Goal: Task Accomplishment & Management: Manage account settings

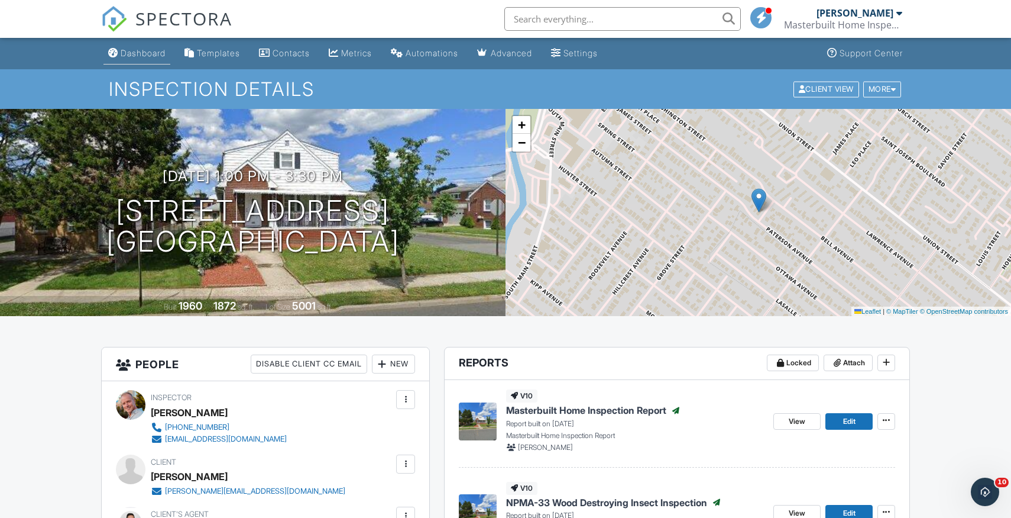
click at [161, 55] on div "Dashboard" at bounding box center [143, 53] width 45 height 10
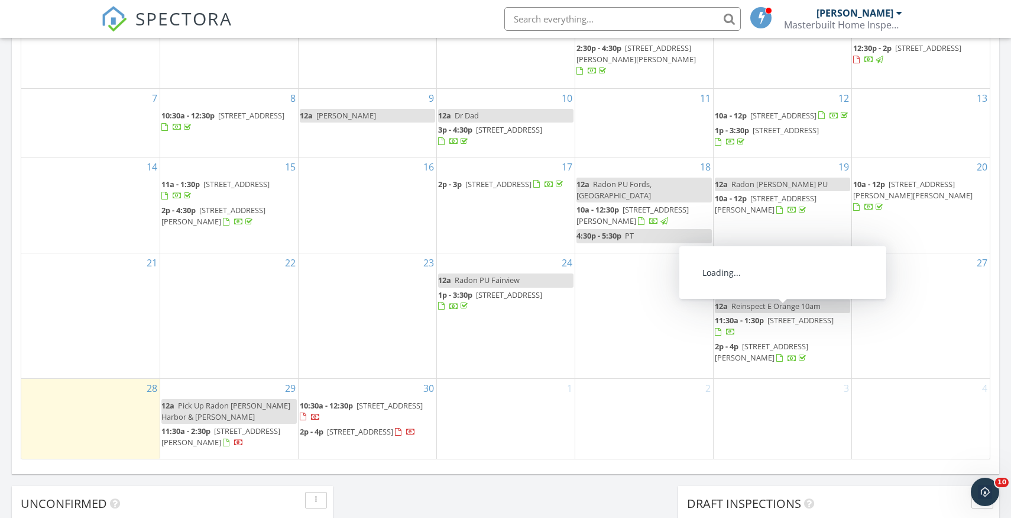
click at [783, 316] on span "198 Hillcrest Ave, Old Bridge 08879" at bounding box center [801, 320] width 66 height 11
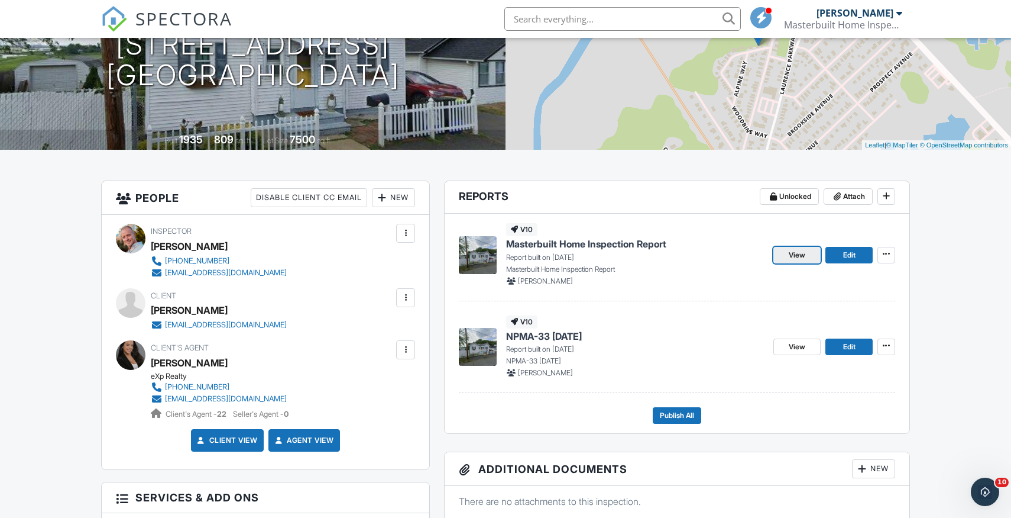
click at [802, 256] on span "View" at bounding box center [797, 255] width 17 height 12
click at [795, 254] on span "View" at bounding box center [797, 255] width 17 height 12
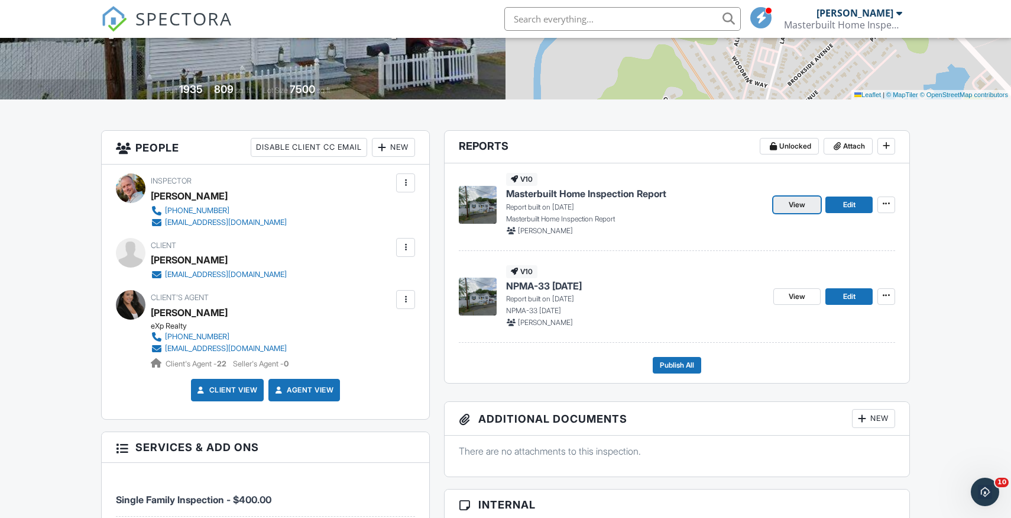
click at [796, 206] on span "View" at bounding box center [797, 205] width 17 height 12
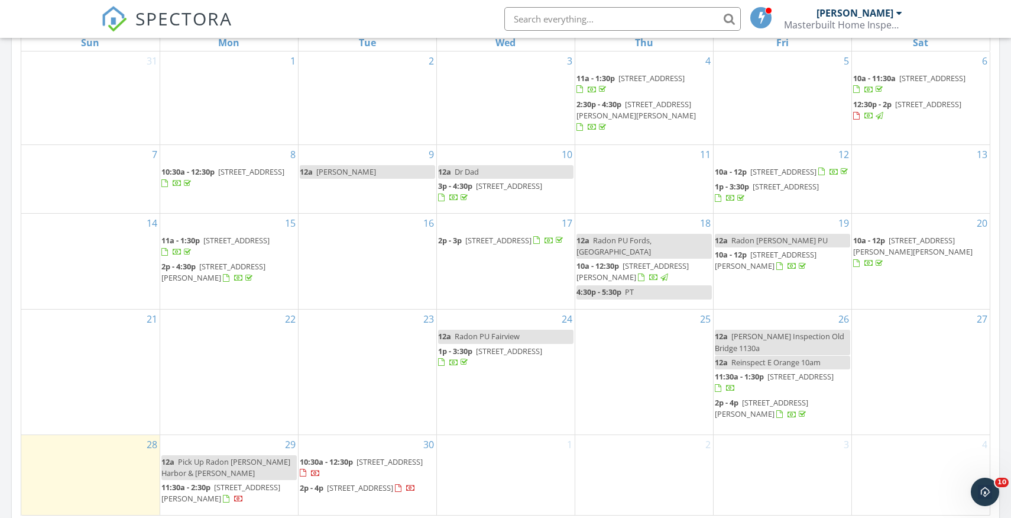
click at [796, 373] on span "[STREET_ADDRESS]" at bounding box center [801, 376] width 66 height 11
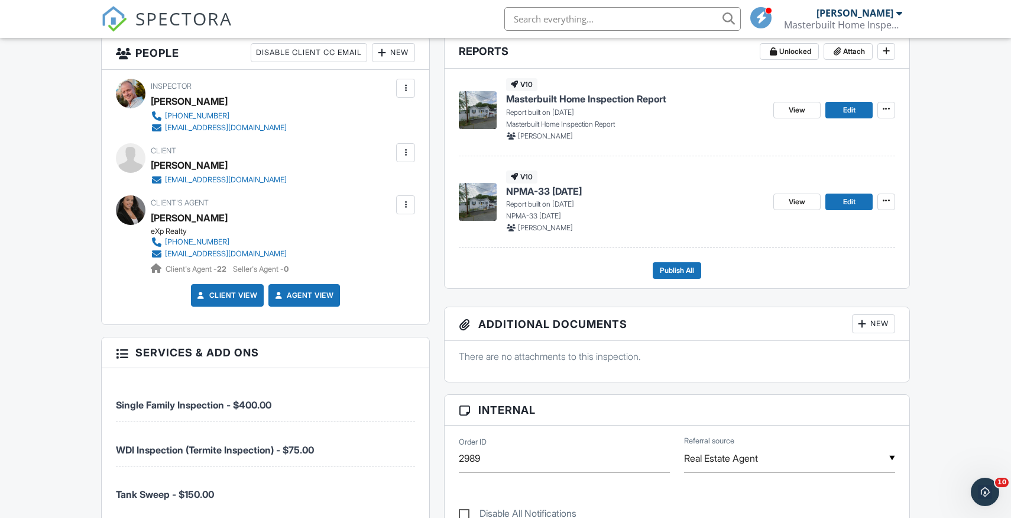
click at [582, 191] on span "NPMA-33 [DATE]" at bounding box center [544, 191] width 76 height 13
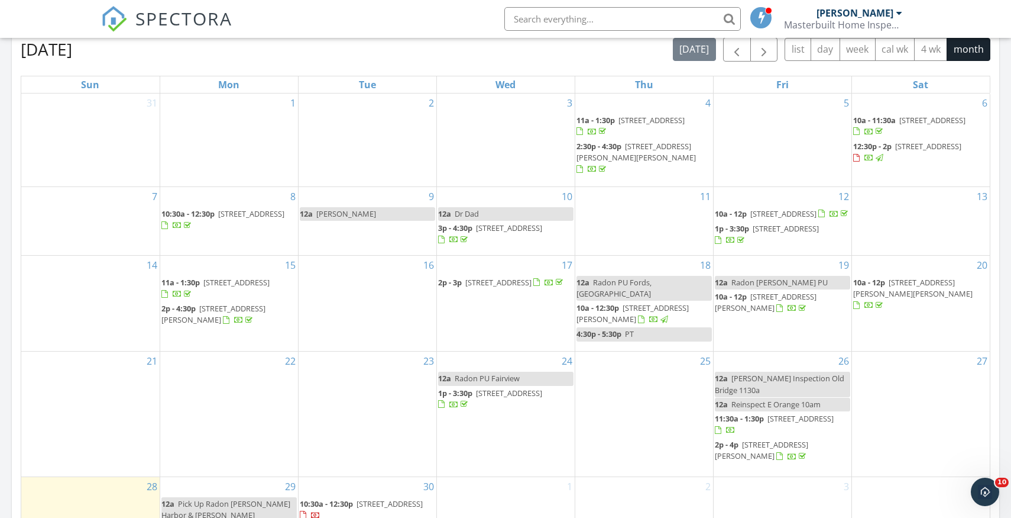
scroll to position [529, 0]
click at [812, 413] on span "[STREET_ADDRESS]" at bounding box center [801, 417] width 66 height 11
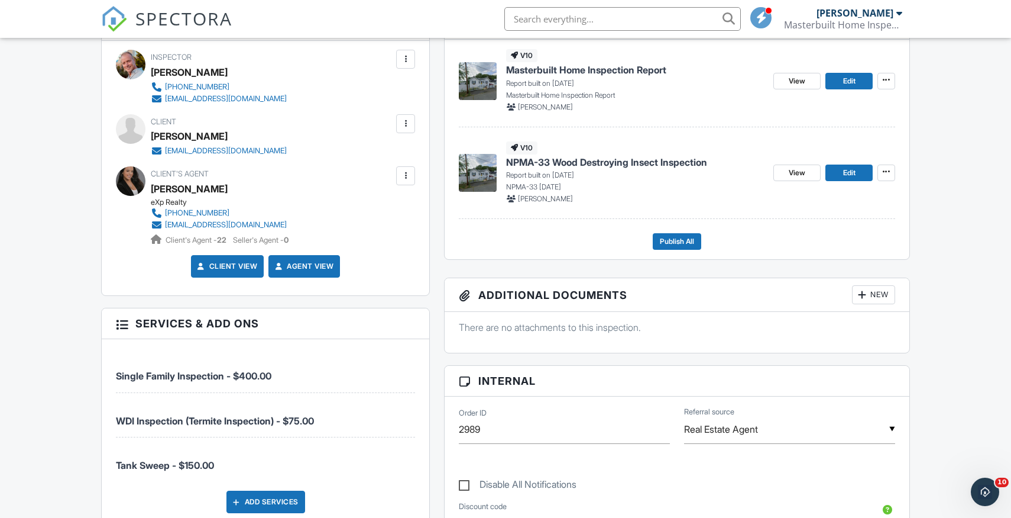
scroll to position [373, 0]
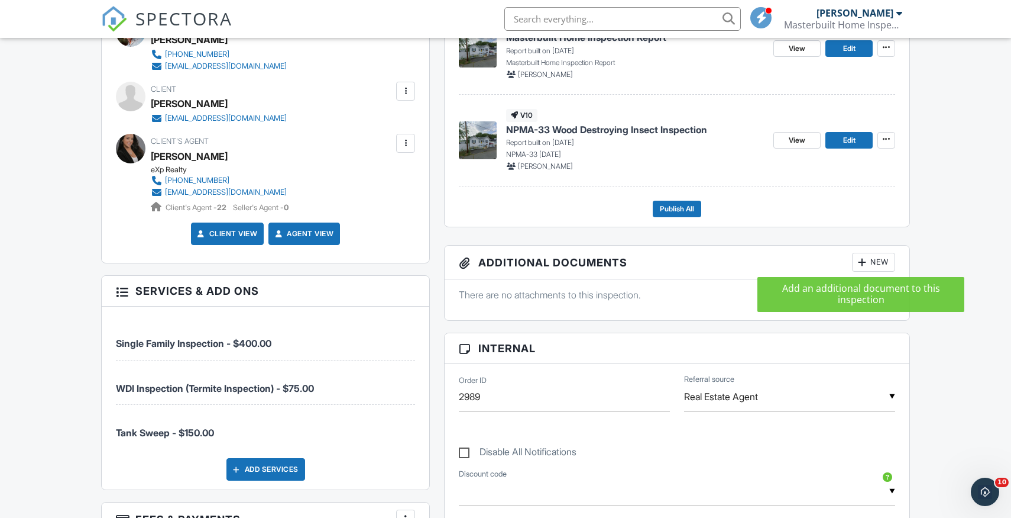
click at [867, 265] on div at bounding box center [862, 262] width 12 height 12
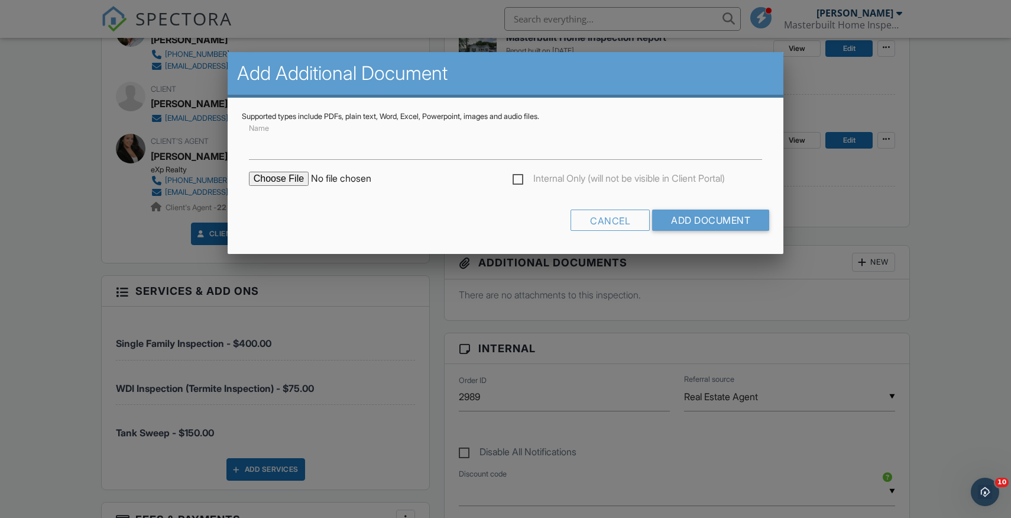
click at [296, 181] on input "file" at bounding box center [349, 179] width 201 height 14
type input "C:\fakepath\Oil Tank Sweep Report (3).pdf"
click at [726, 219] on input "Add Document" at bounding box center [710, 219] width 117 height 21
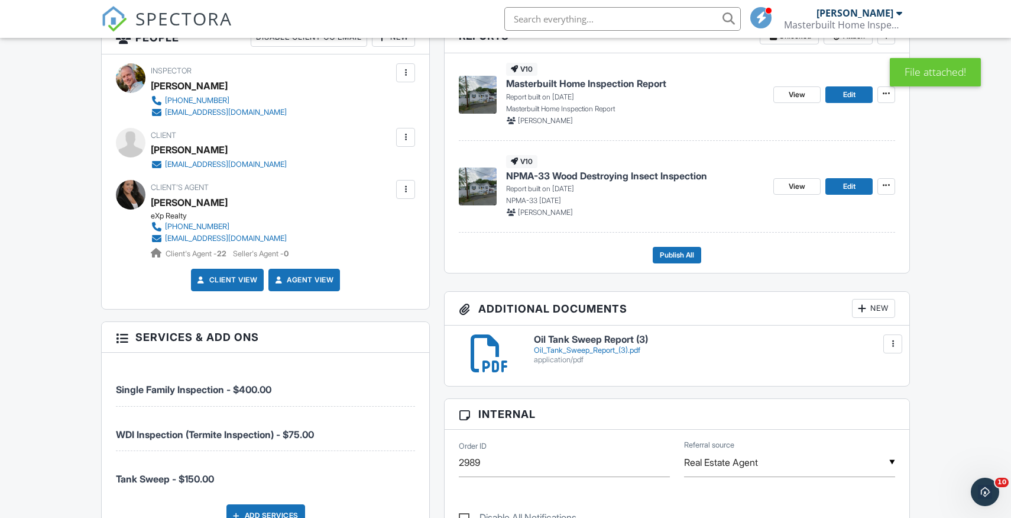
scroll to position [335, 0]
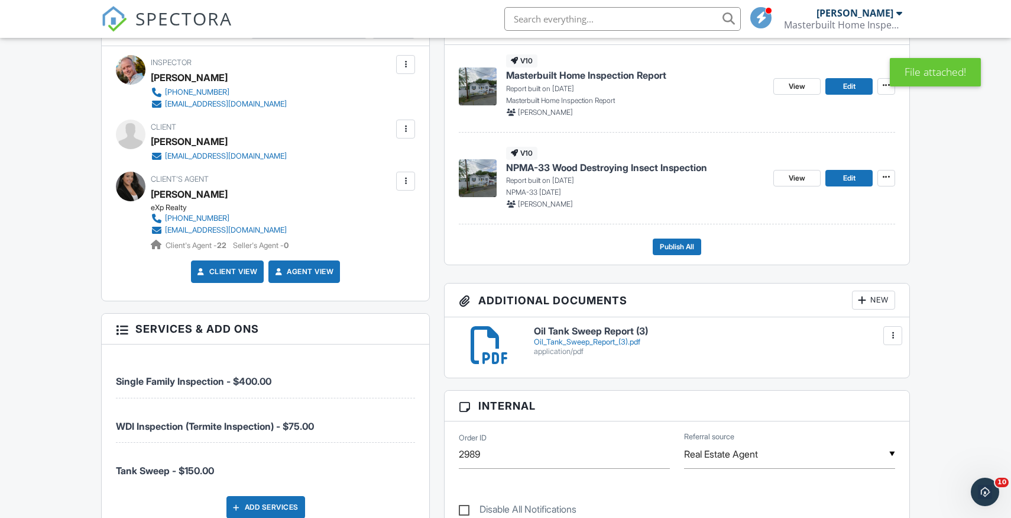
click at [618, 328] on h6 "Oil Tank Sweep Report (3)" at bounding box center [714, 331] width 361 height 11
